Goal: Task Accomplishment & Management: Manage account settings

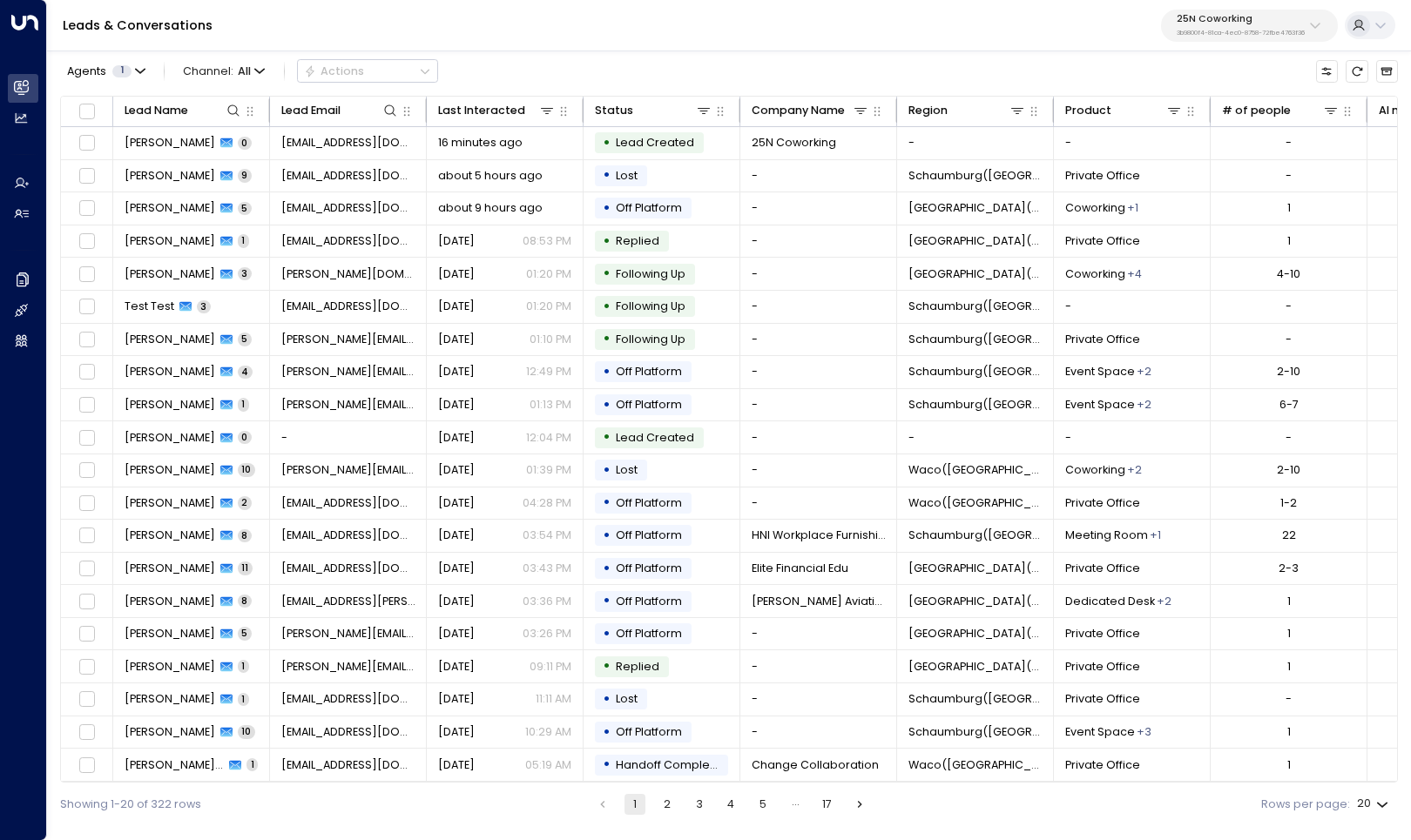
click at [1230, 24] on p "25N Coworking" at bounding box center [1241, 20] width 128 height 11
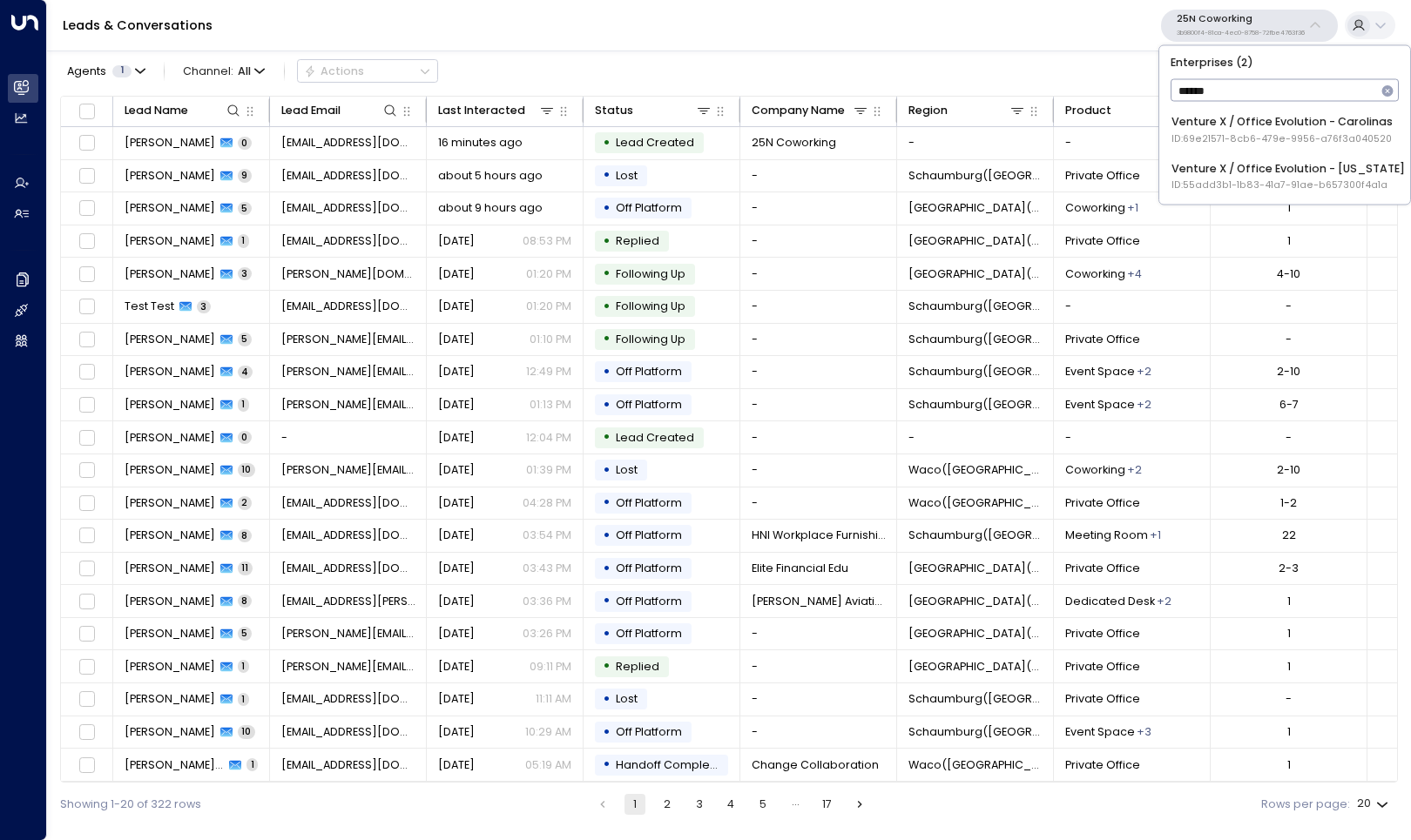
type input "*******"
click at [1260, 174] on div "Venture X / Office Evolution - [US_STATE] ID: 55add3b1-1b83-41a7-91ae-b657300f4…" at bounding box center [1288, 176] width 234 height 32
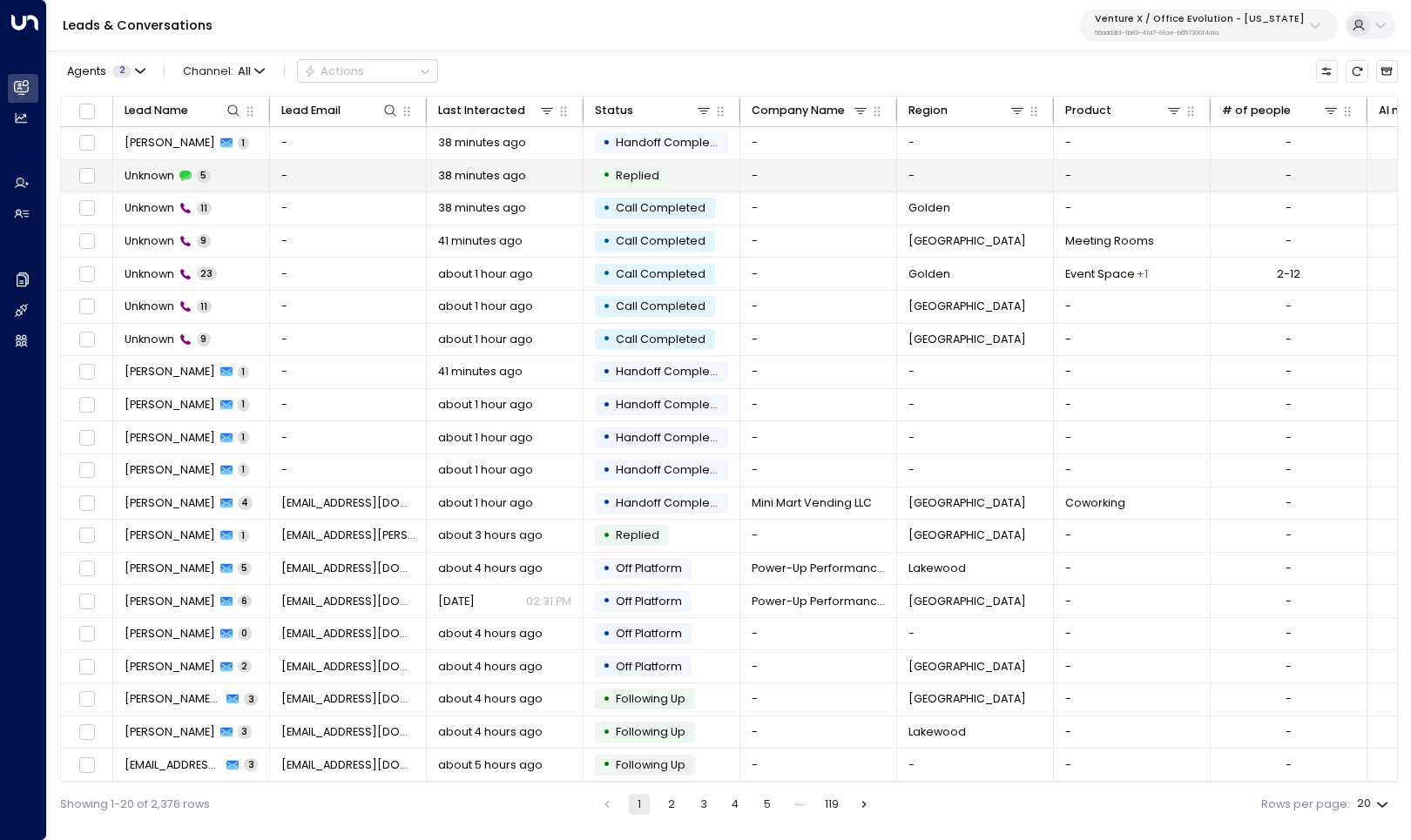
click at [98, 176] on td at bounding box center [87, 176] width 52 height 32
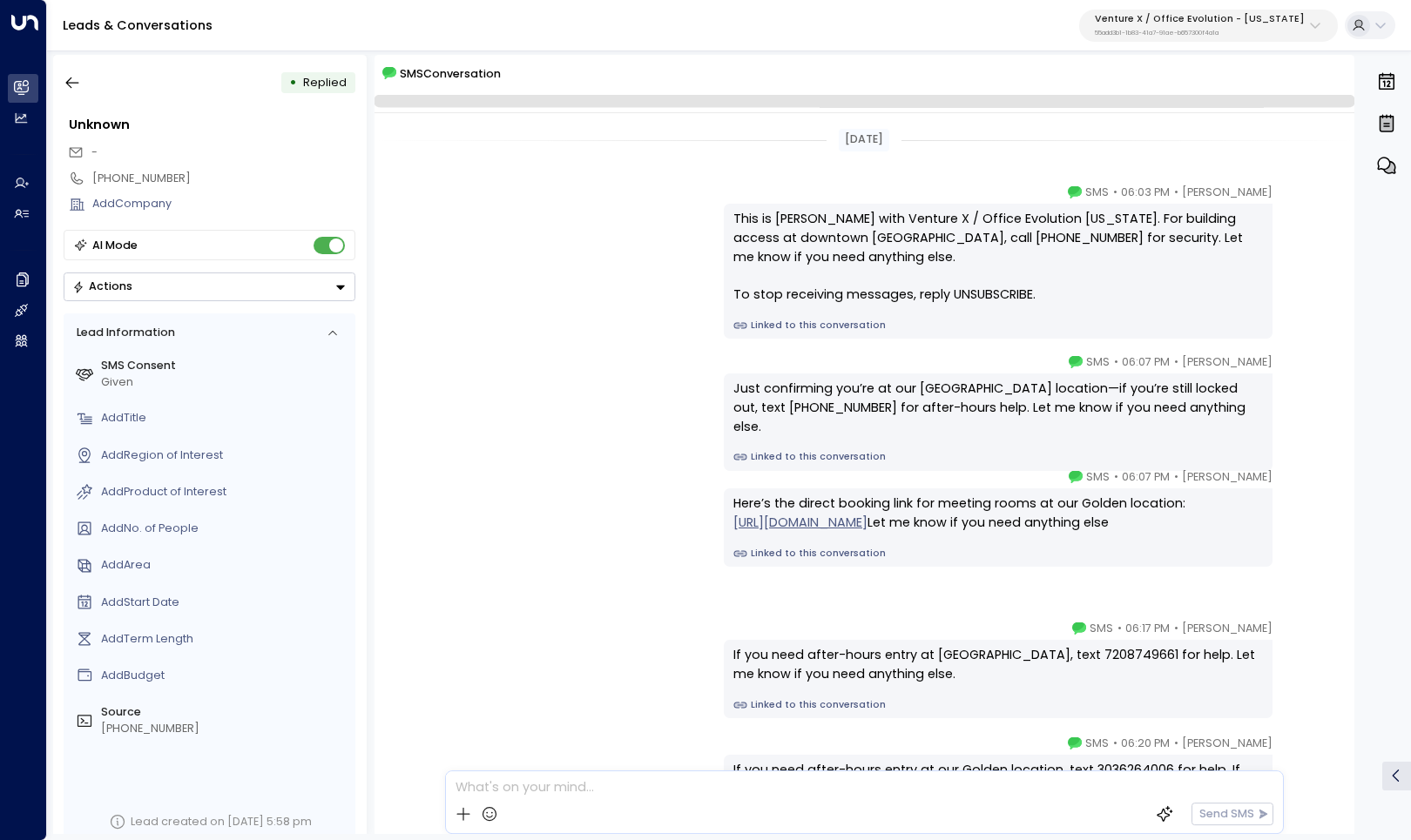
scroll to position [154, 0]
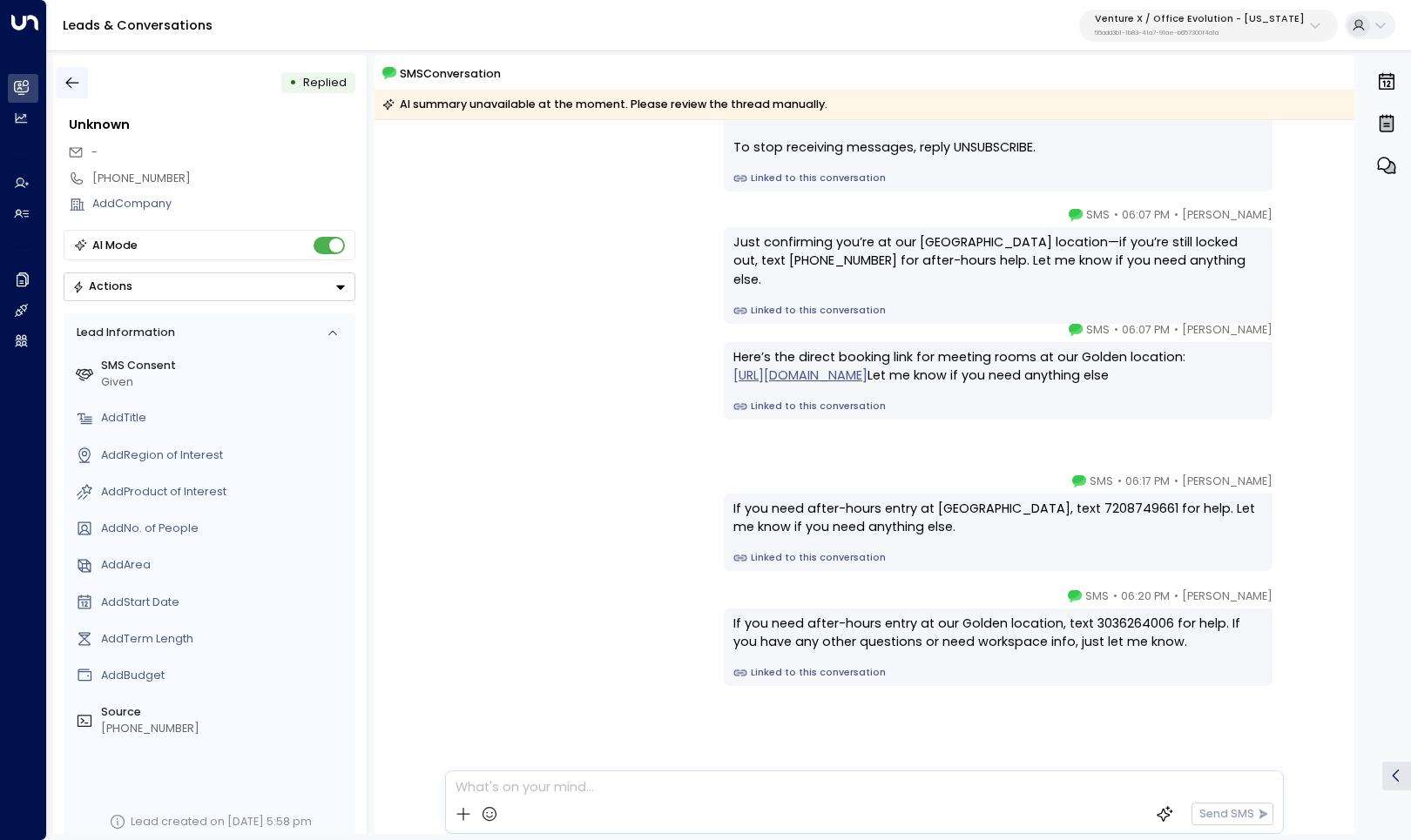
click at [72, 87] on icon "button" at bounding box center [72, 82] width 17 height 17
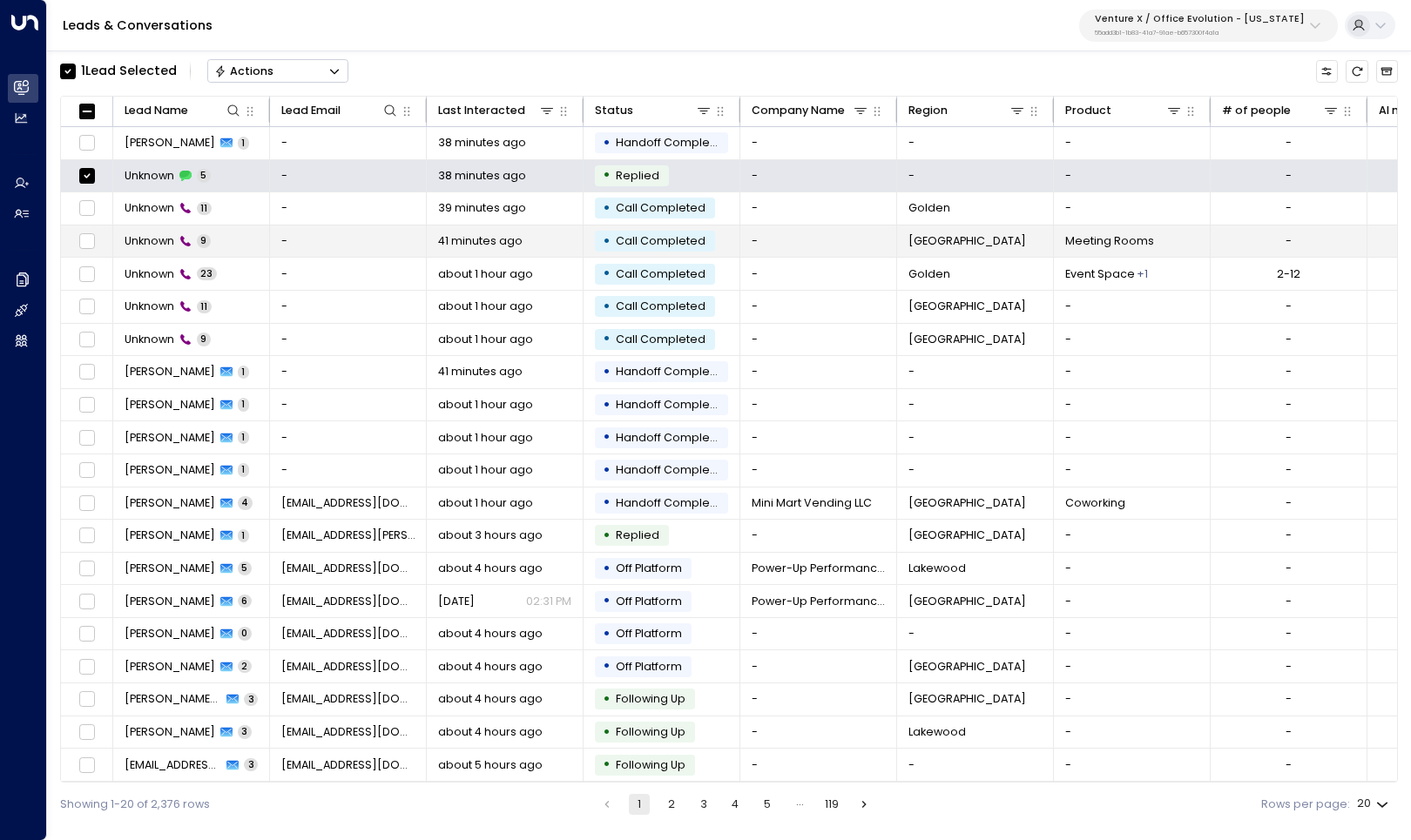
click at [86, 227] on td at bounding box center [87, 242] width 52 height 32
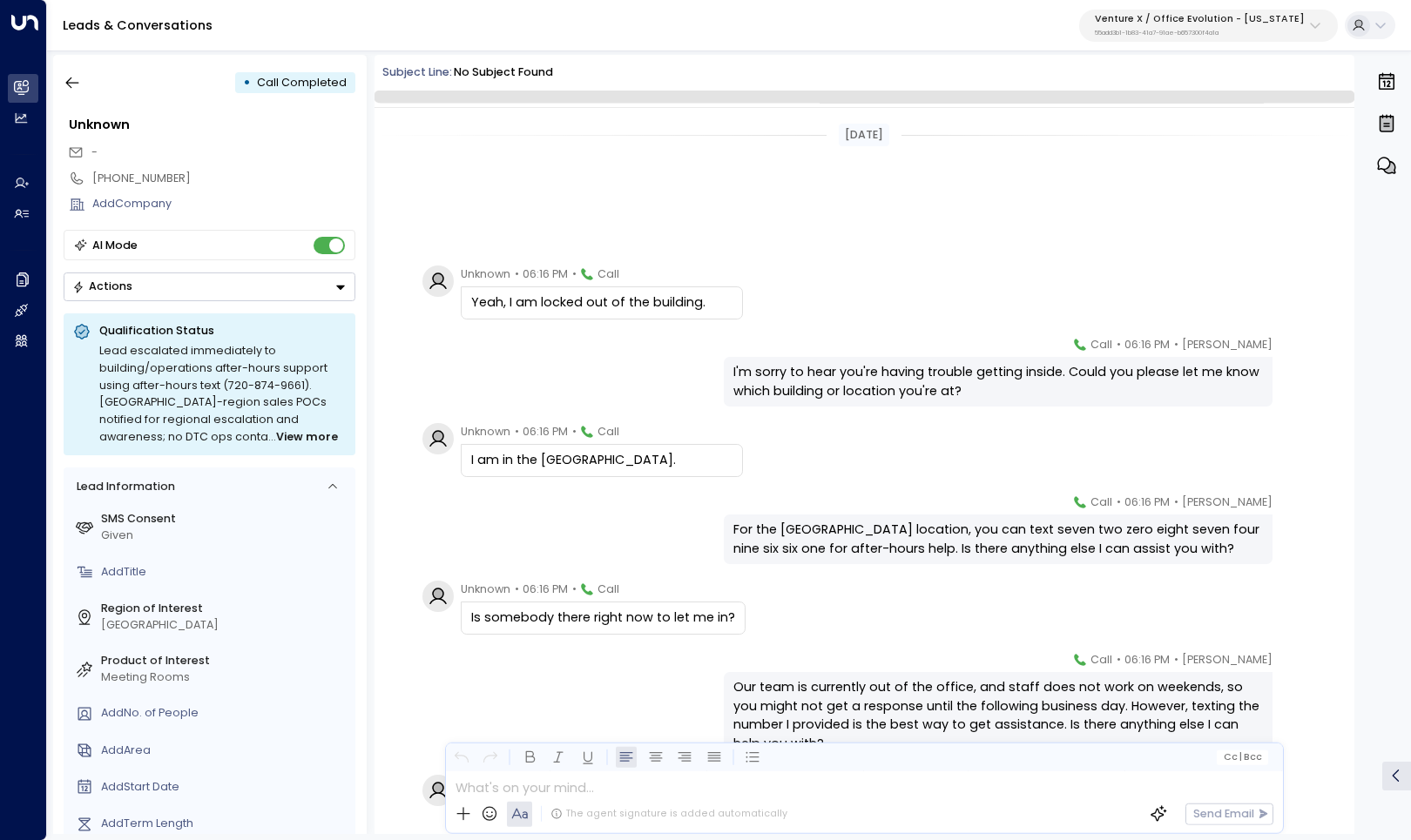
scroll to position [236, 0]
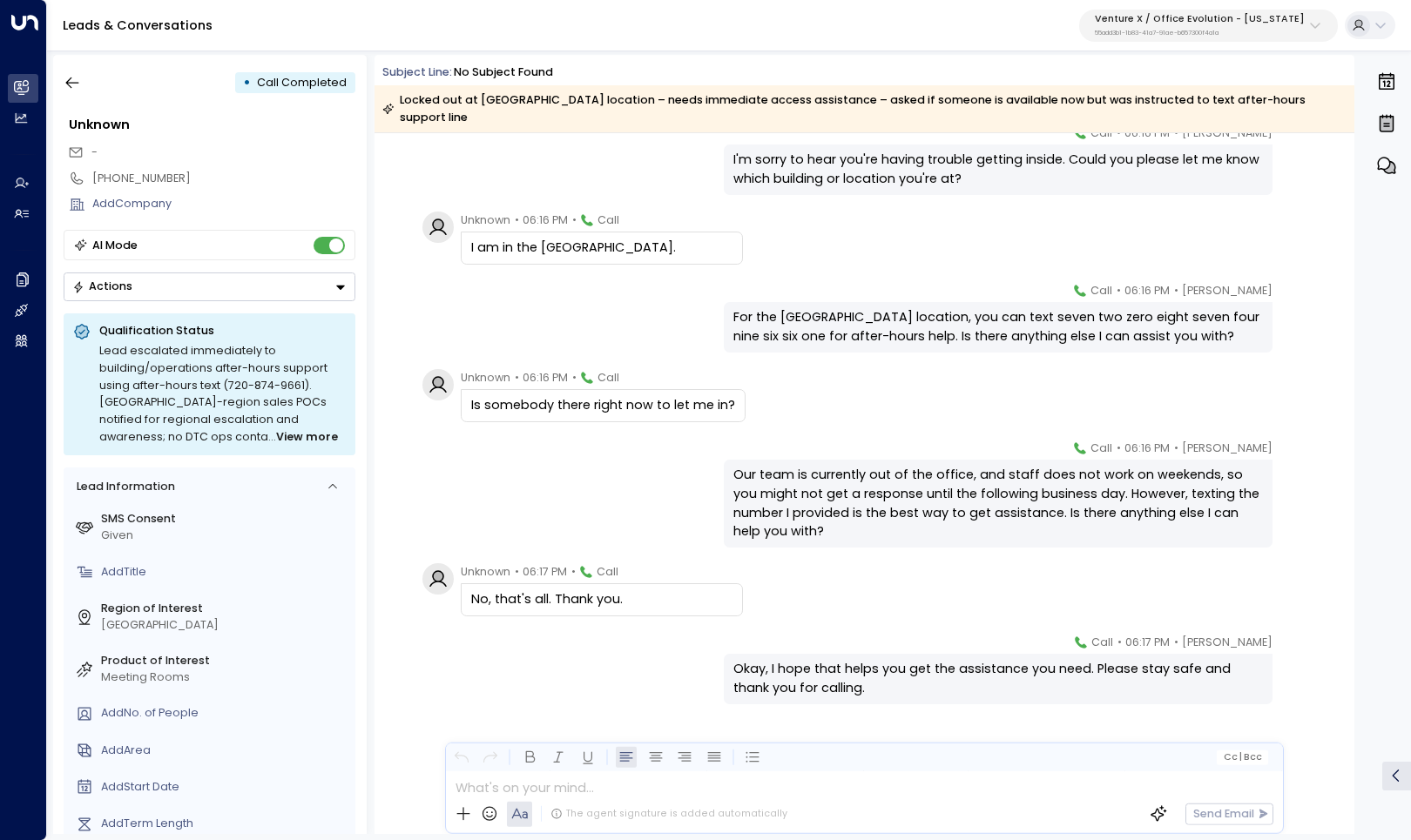
drag, startPoint x: 90, startPoint y: 148, endPoint x: 155, endPoint y: -73, distance: 230.4
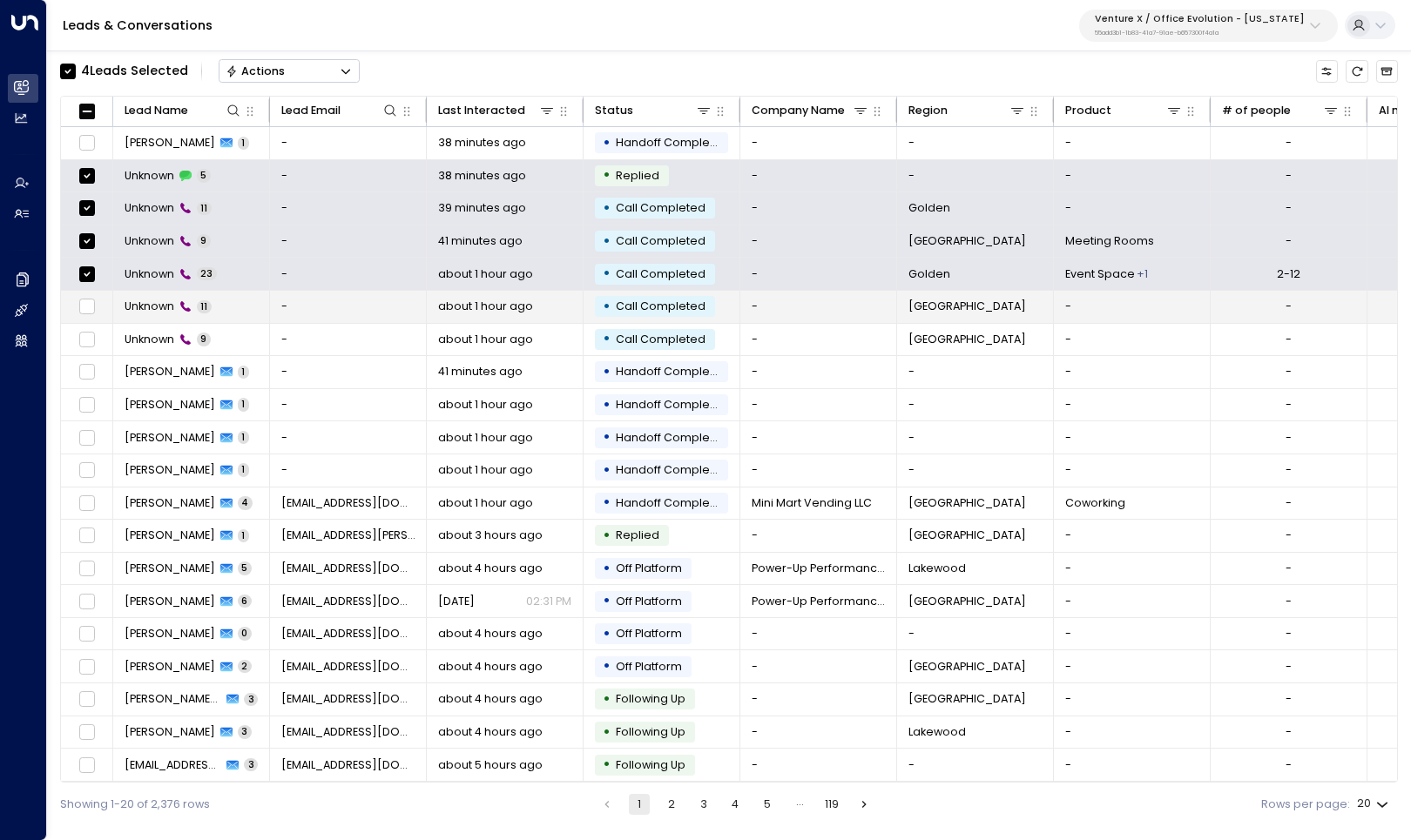
click at [85, 318] on td at bounding box center [87, 307] width 52 height 32
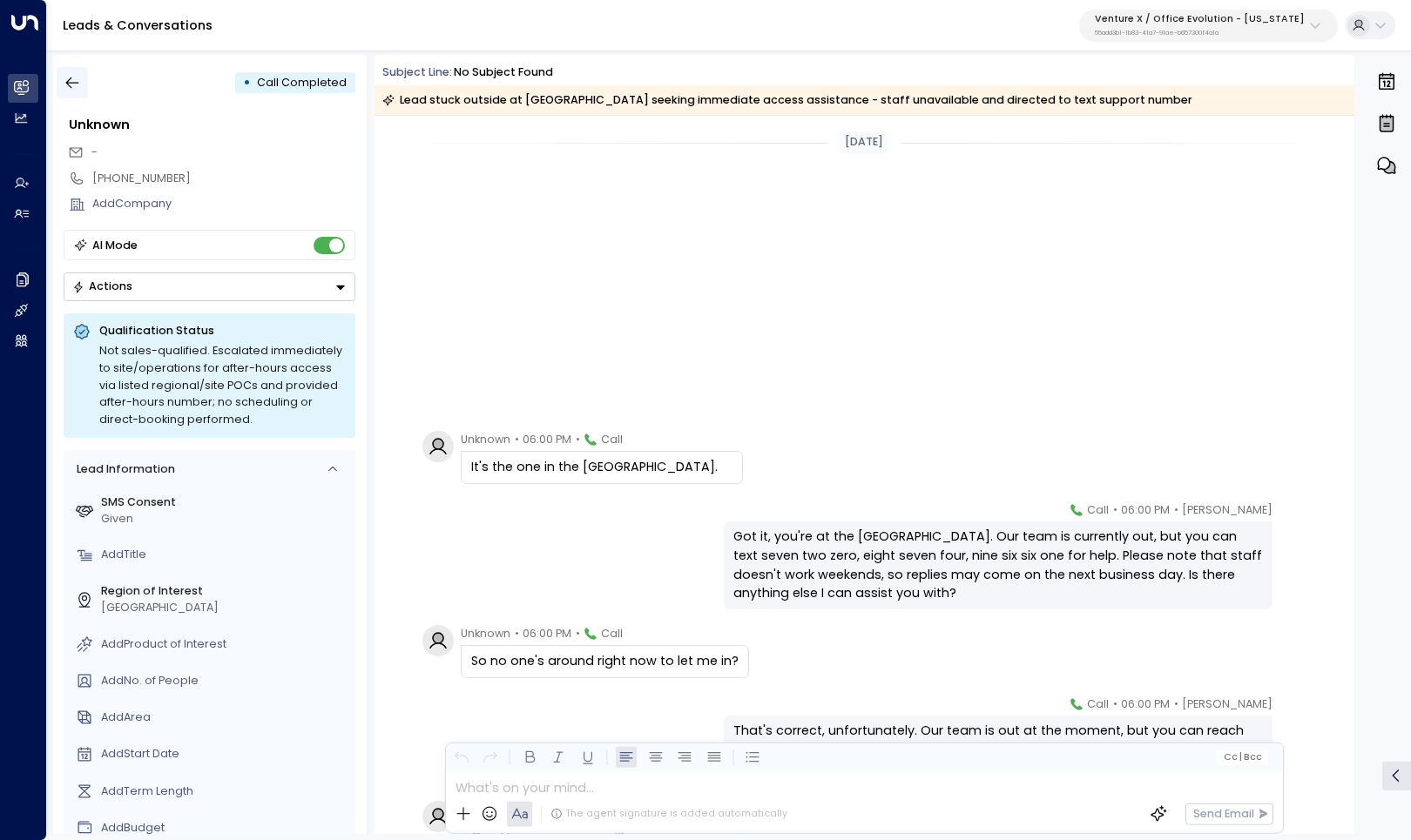
scroll to position [421, 0]
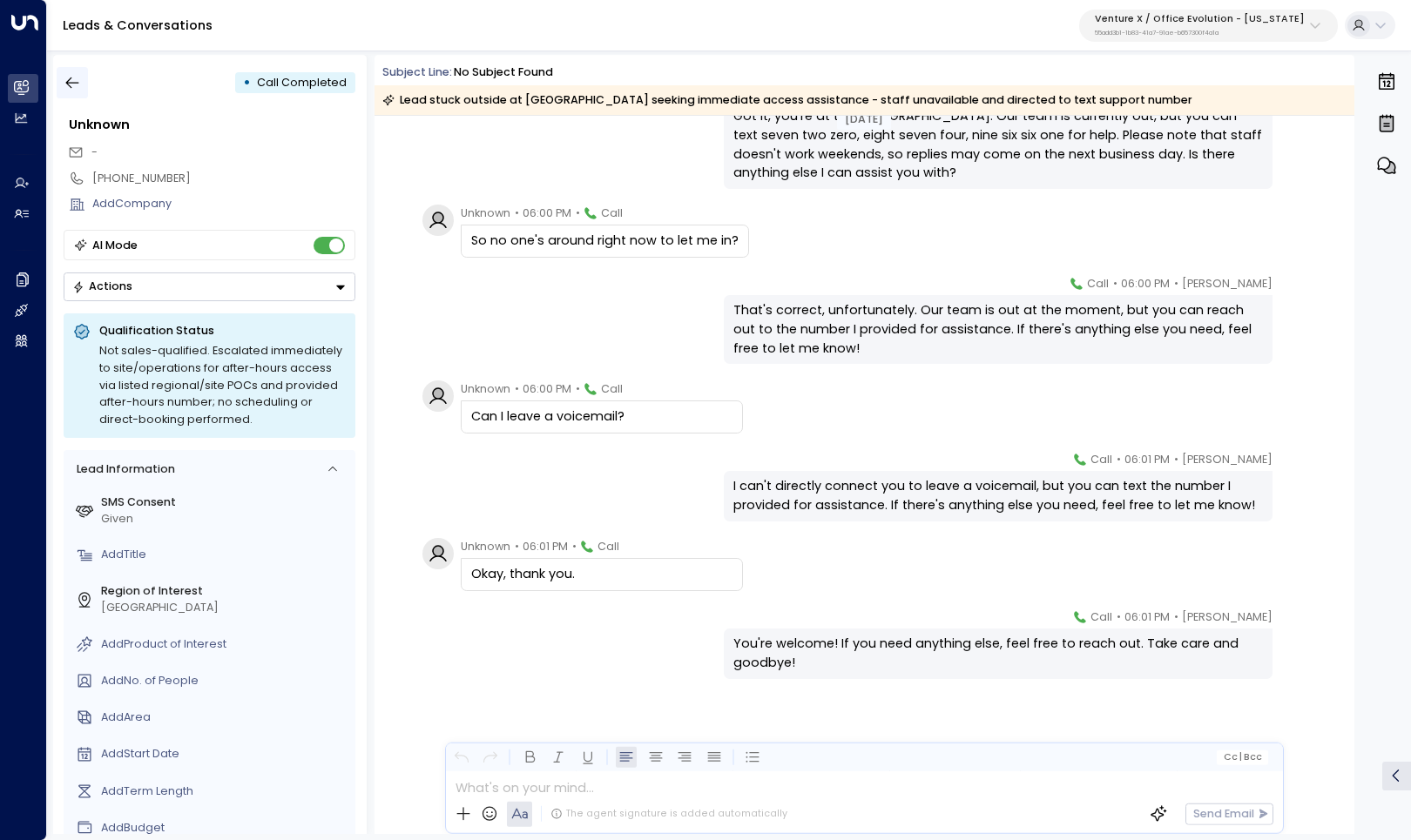
click at [85, 82] on button "button" at bounding box center [72, 82] width 31 height 31
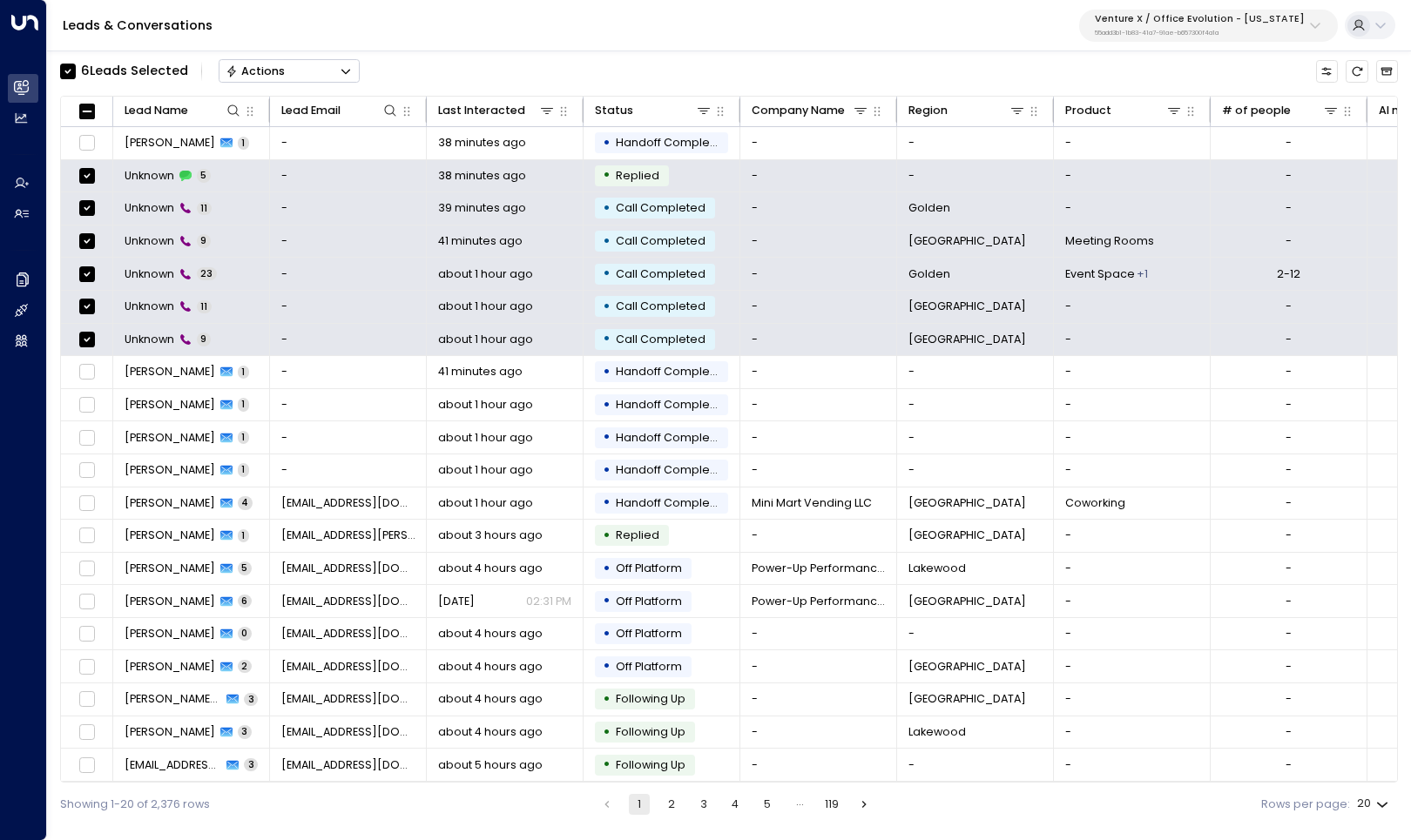
click at [327, 60] on button "Actions" at bounding box center [289, 71] width 142 height 23
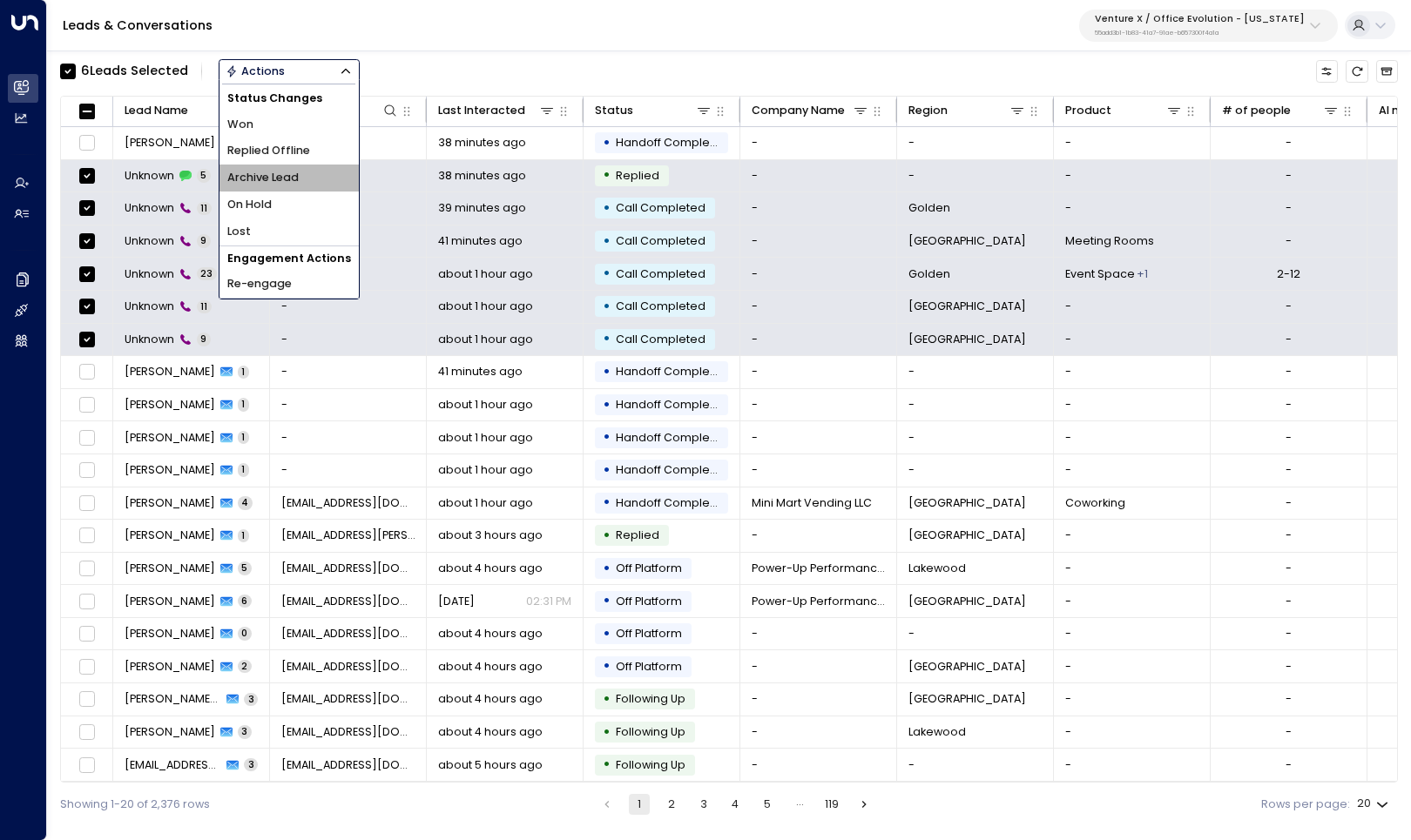
click at [290, 171] on span "Archive Lead" at bounding box center [263, 178] width 72 height 16
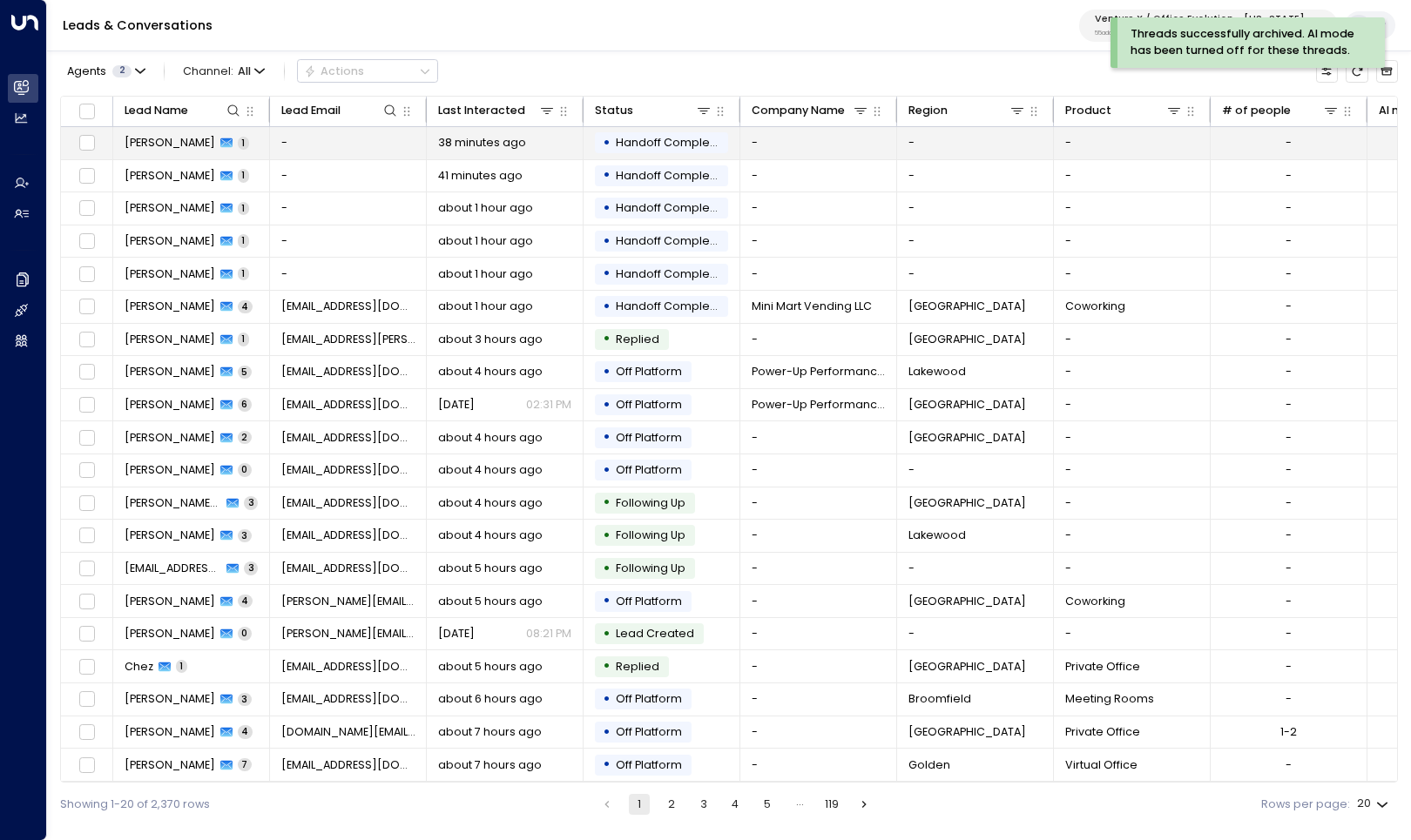
click at [149, 147] on span "[PERSON_NAME]" at bounding box center [169, 143] width 90 height 16
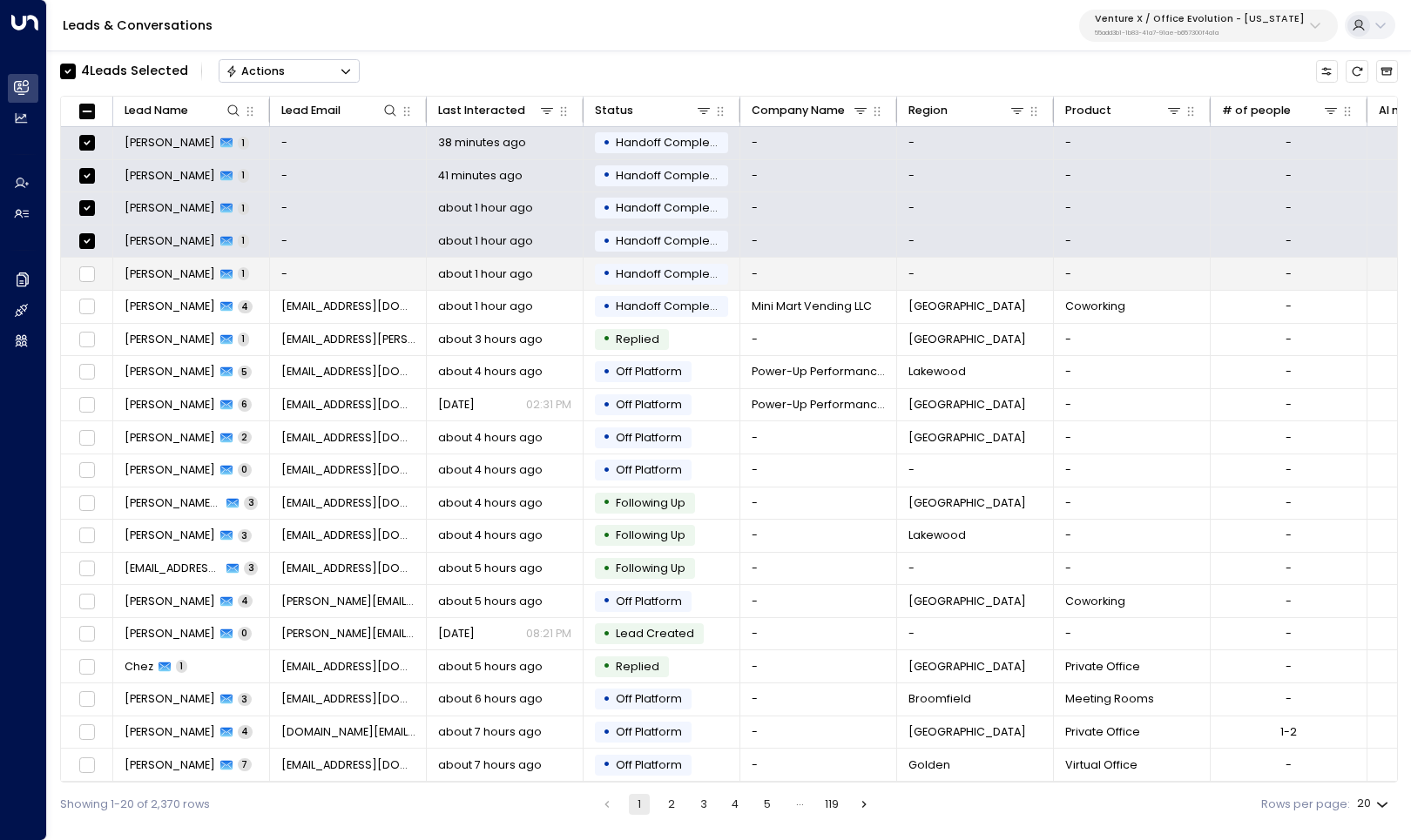
click at [88, 284] on td at bounding box center [87, 274] width 52 height 32
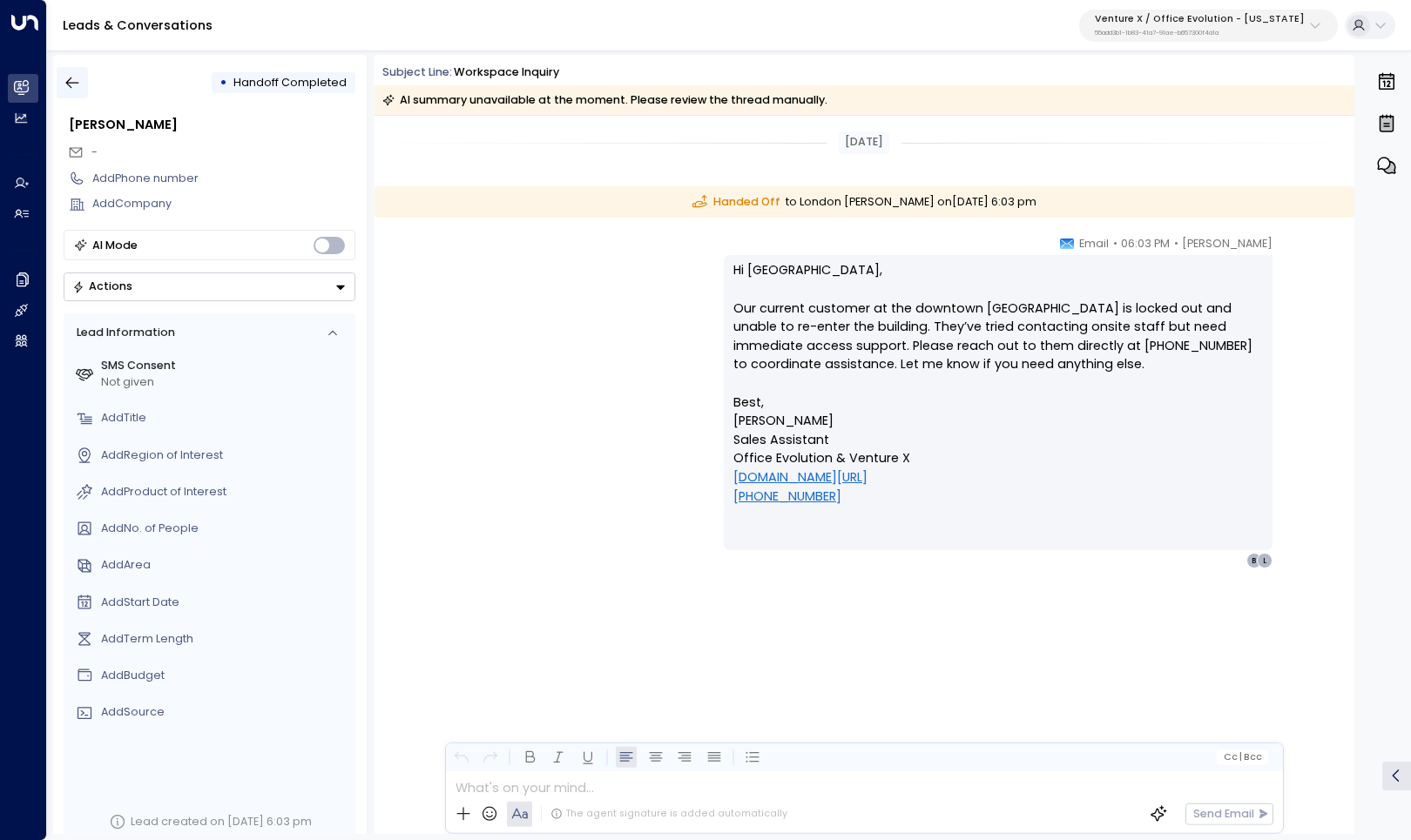
click at [71, 89] on icon "button" at bounding box center [72, 82] width 17 height 17
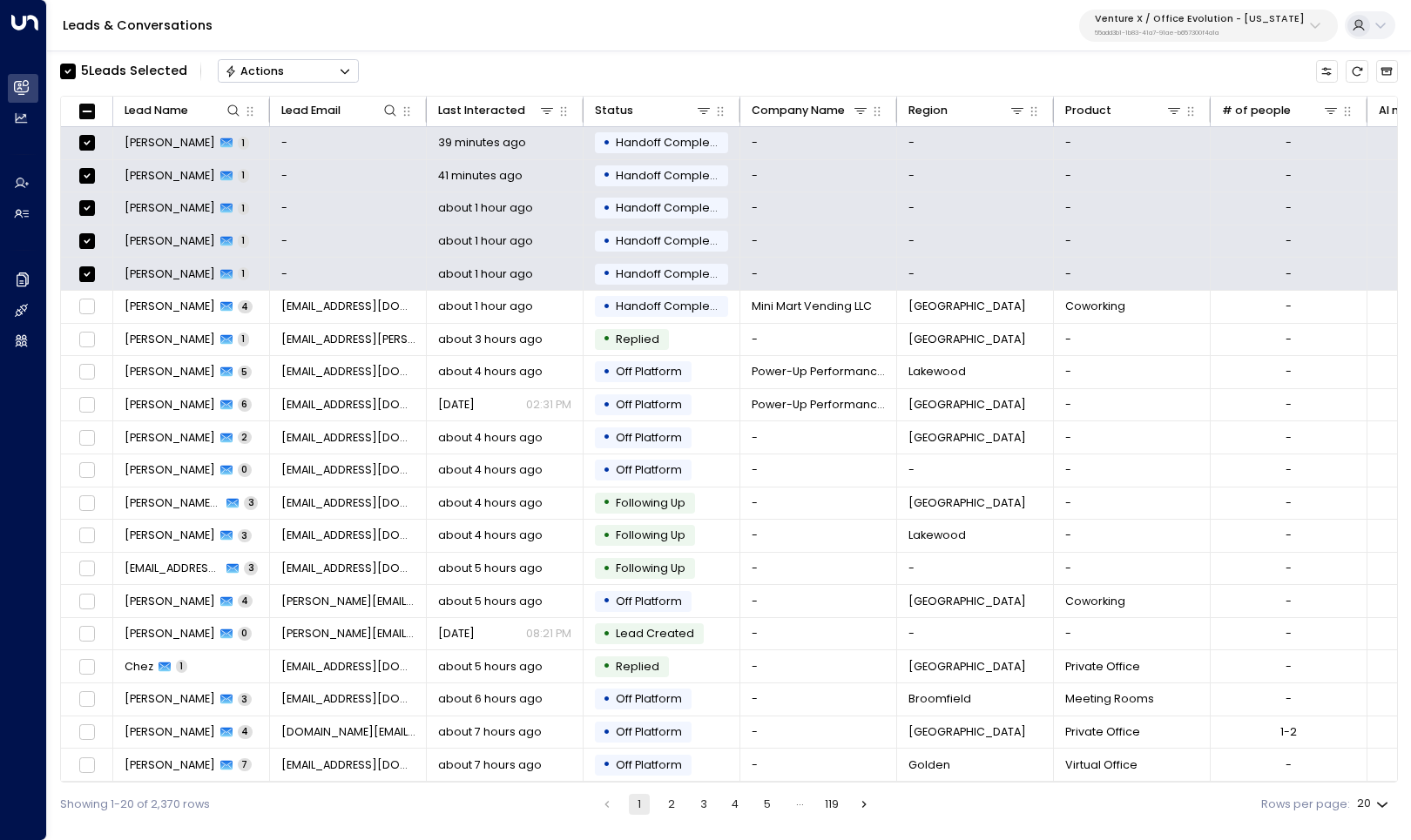
click at [294, 68] on button "Actions" at bounding box center [288, 71] width 142 height 23
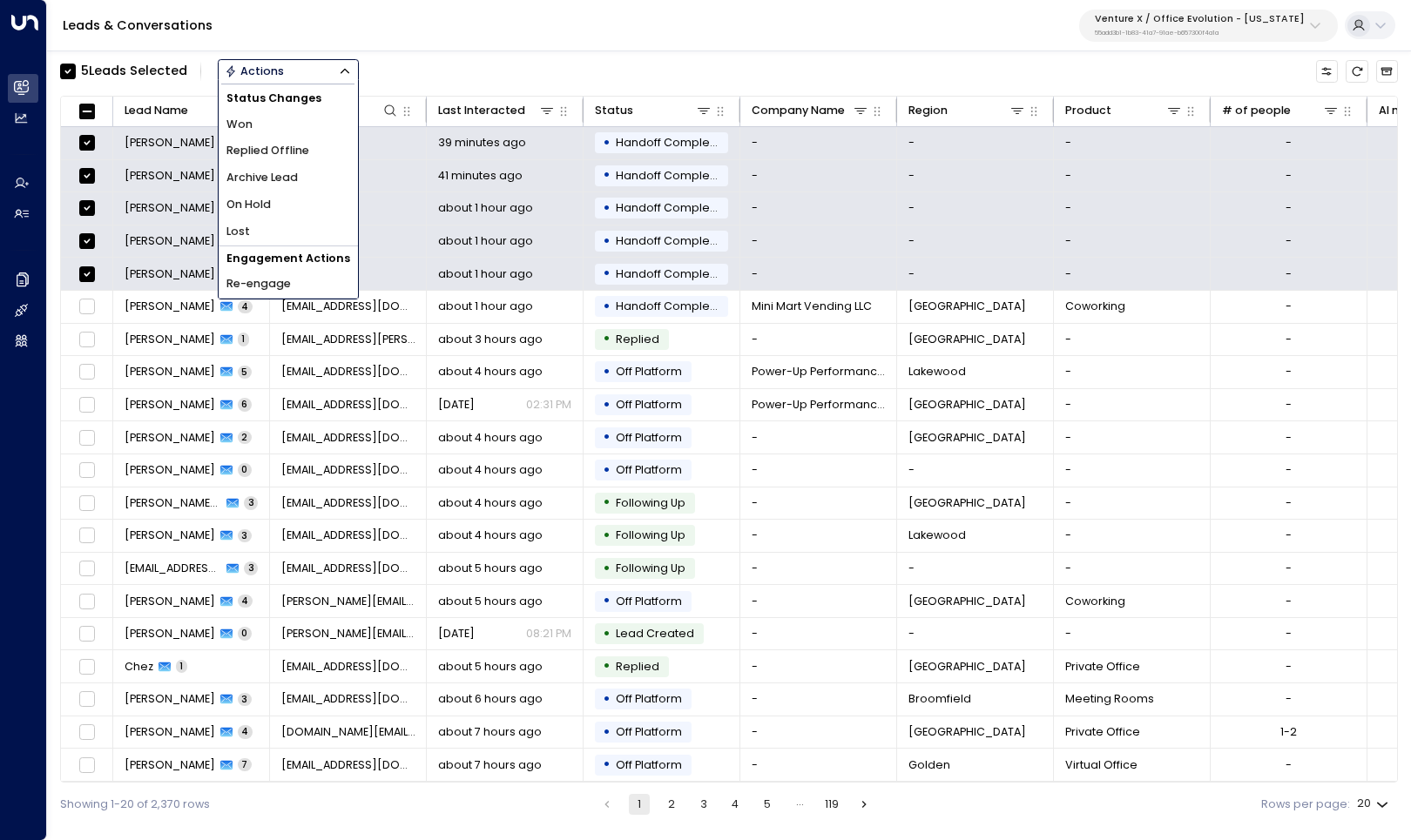
click at [296, 167] on li "Archive Lead" at bounding box center [288, 178] width 140 height 27
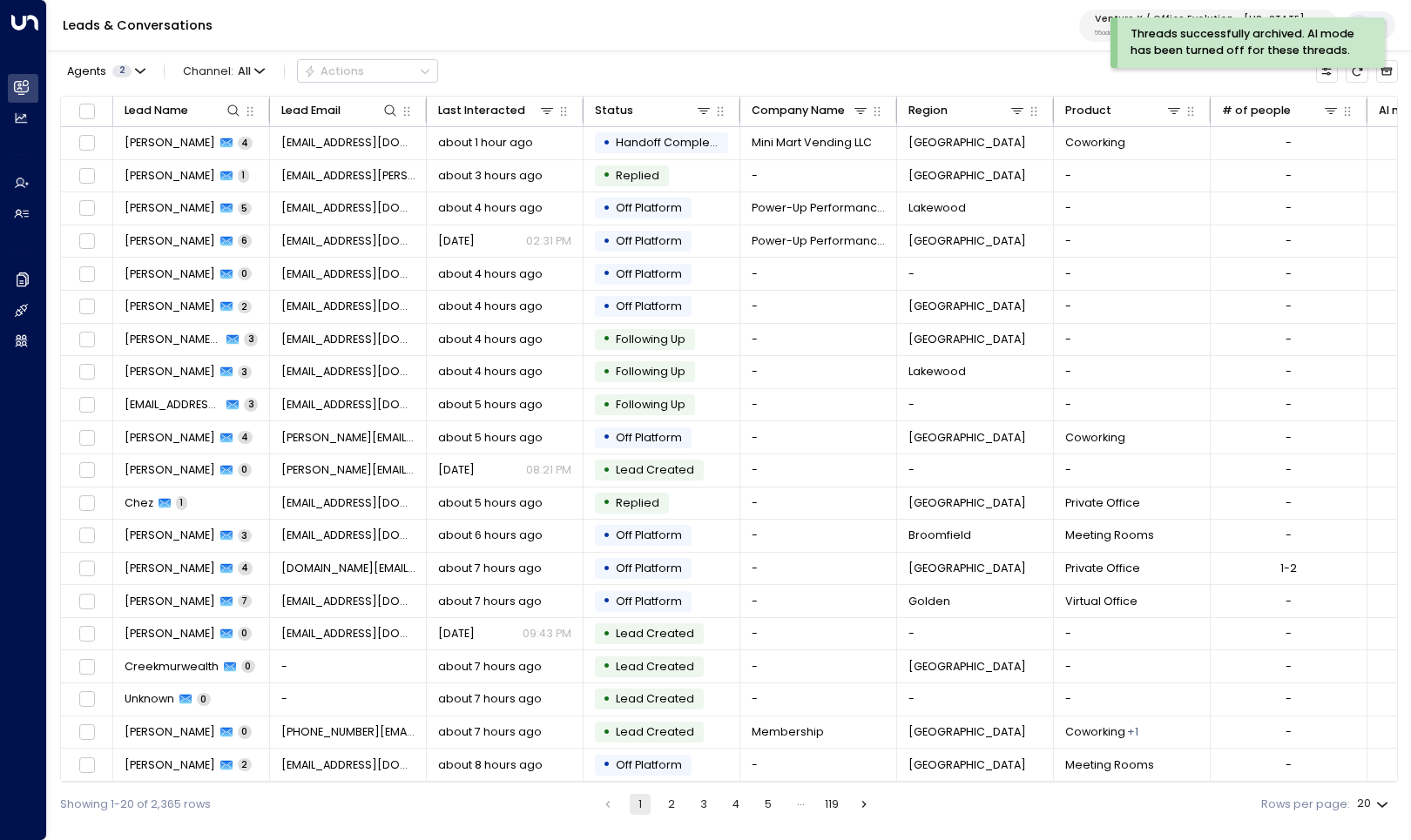
click at [529, 40] on div "Leads & Conversations Venture X / Office Evolution - [US_STATE] 55add3b1-1b83-4…" at bounding box center [729, 25] width 1364 height 51
